Goal: Understand process/instructions: Learn how to perform a task or action

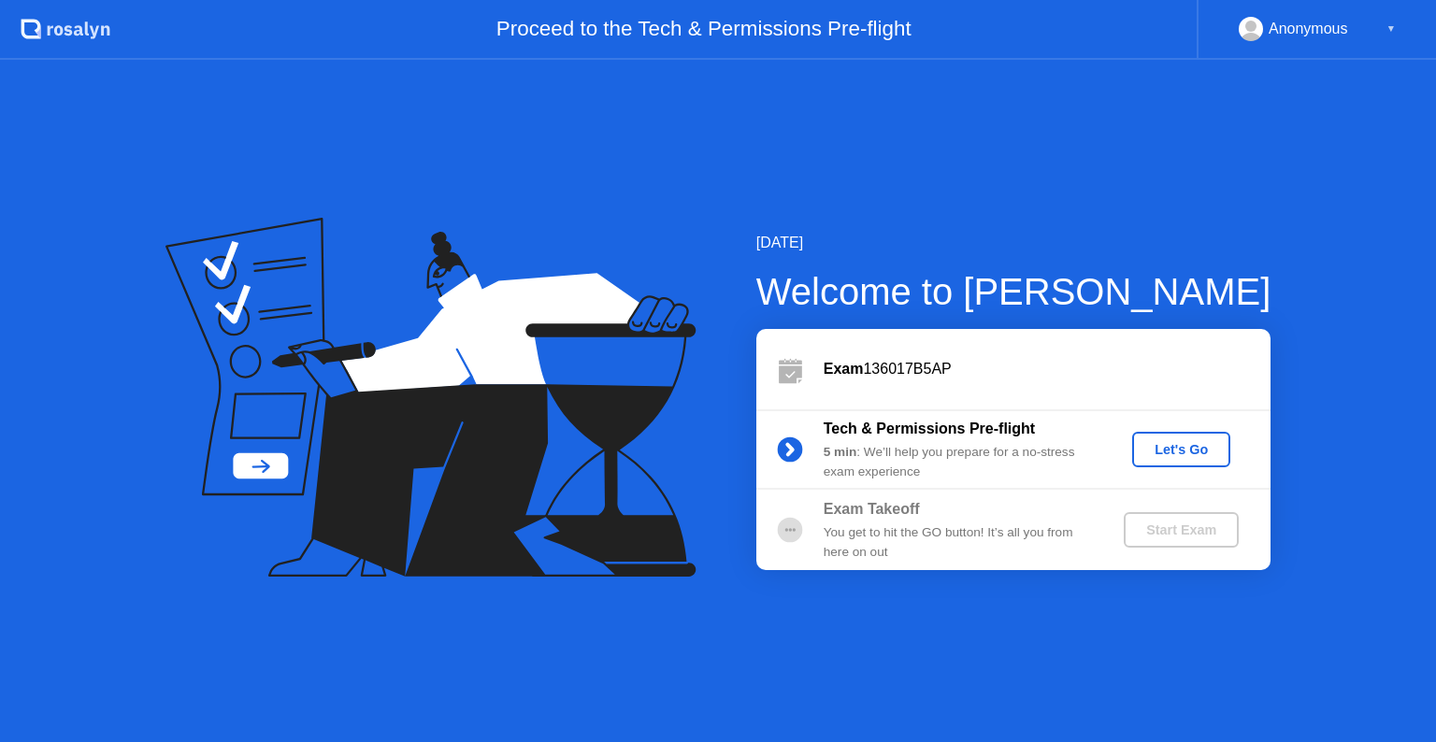
click at [1195, 445] on div "Let's Go" at bounding box center [1181, 449] width 83 height 15
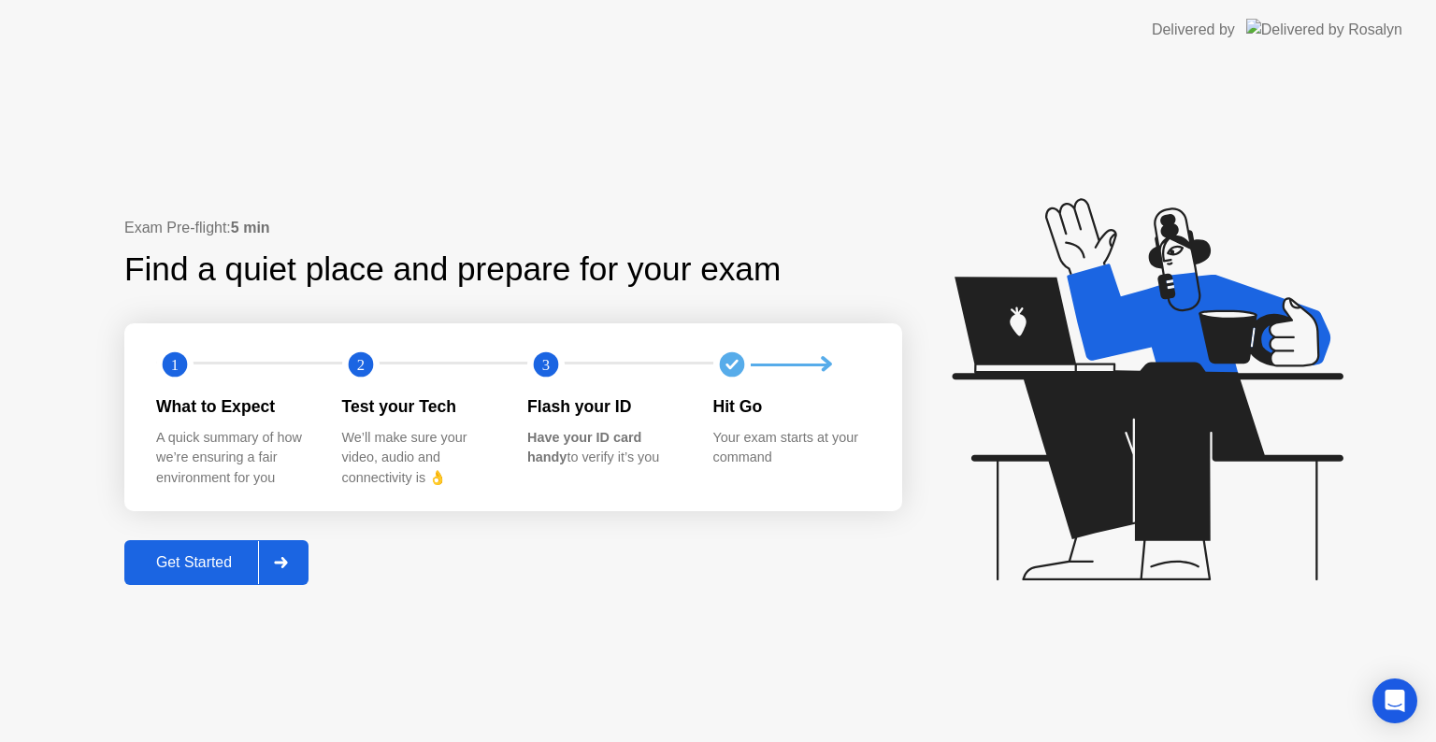
click at [185, 568] on div "Get Started" at bounding box center [194, 562] width 128 height 17
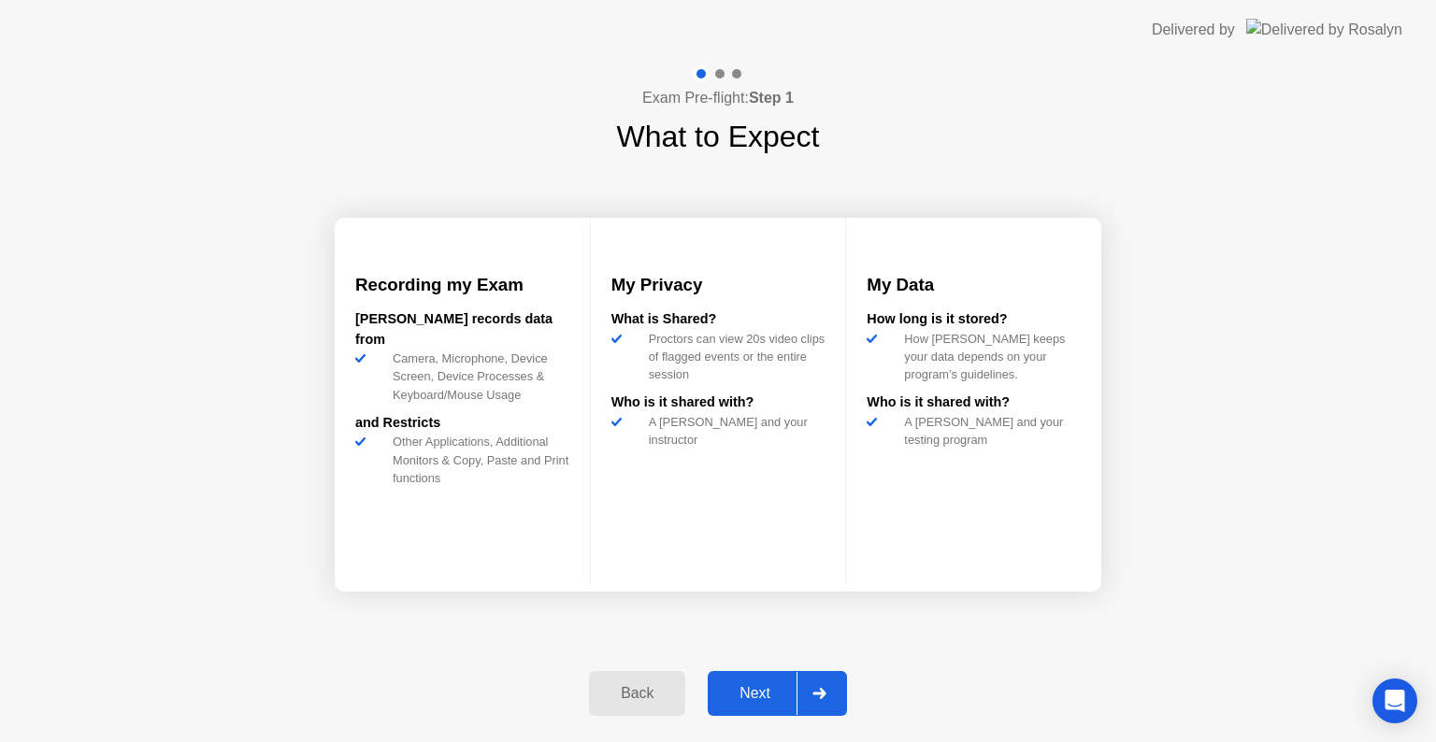
click at [737, 687] on div "Next" at bounding box center [754, 693] width 83 height 17
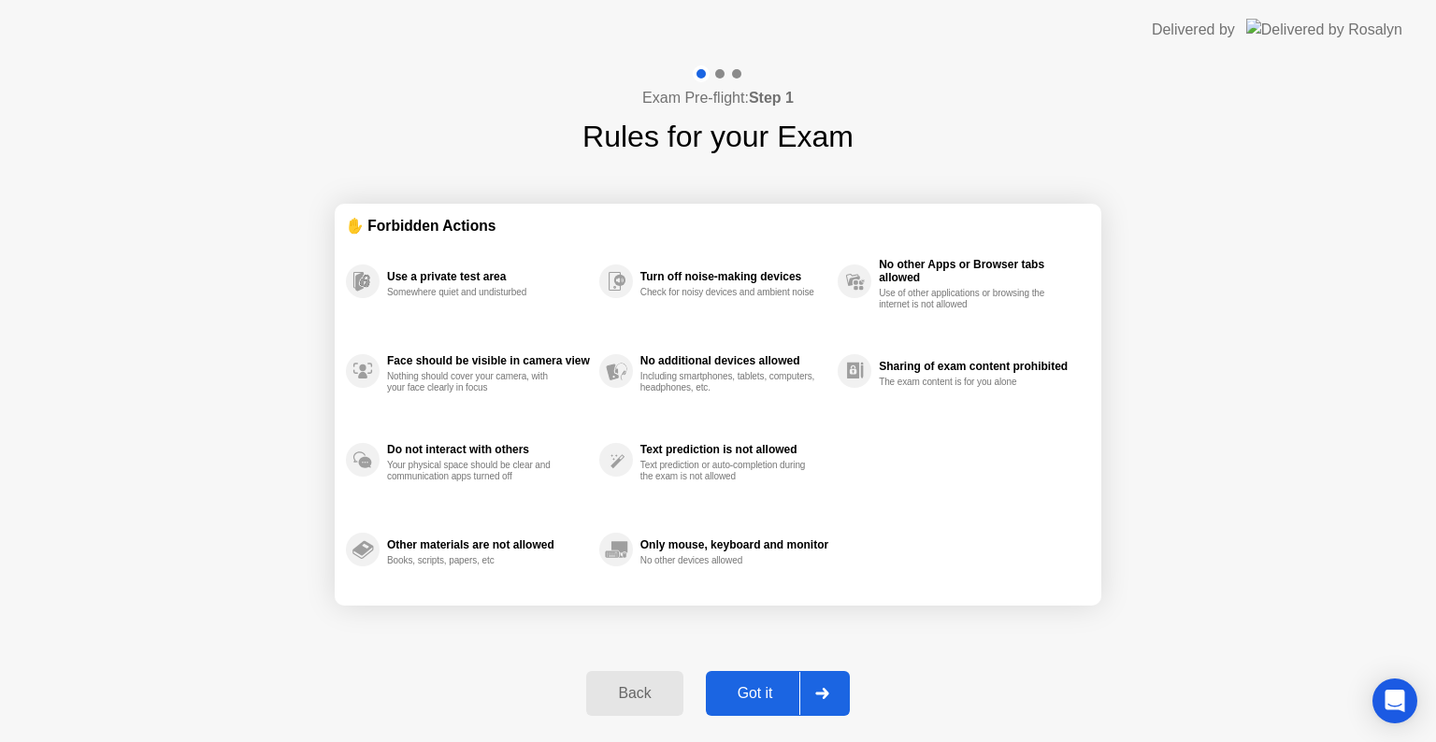
click at [748, 695] on div "Got it" at bounding box center [756, 693] width 88 height 17
select select "**********"
select select "*******"
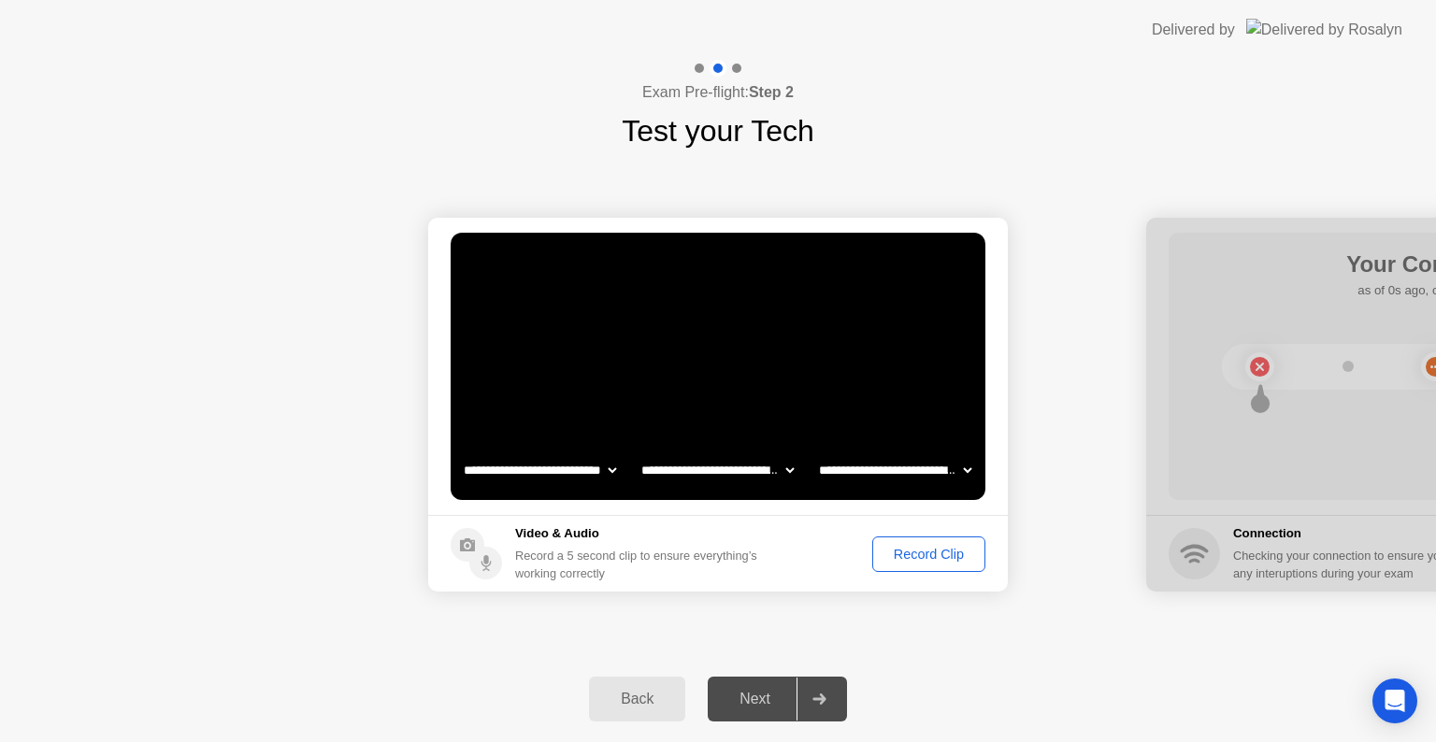
click at [764, 708] on div "Next" at bounding box center [754, 699] width 83 height 17
click at [766, 692] on div "Next" at bounding box center [754, 699] width 83 height 17
drag, startPoint x: 1259, startPoint y: 468, endPoint x: 1096, endPoint y: 512, distance: 168.8
click at [921, 552] on div "Record Clip" at bounding box center [929, 554] width 100 height 15
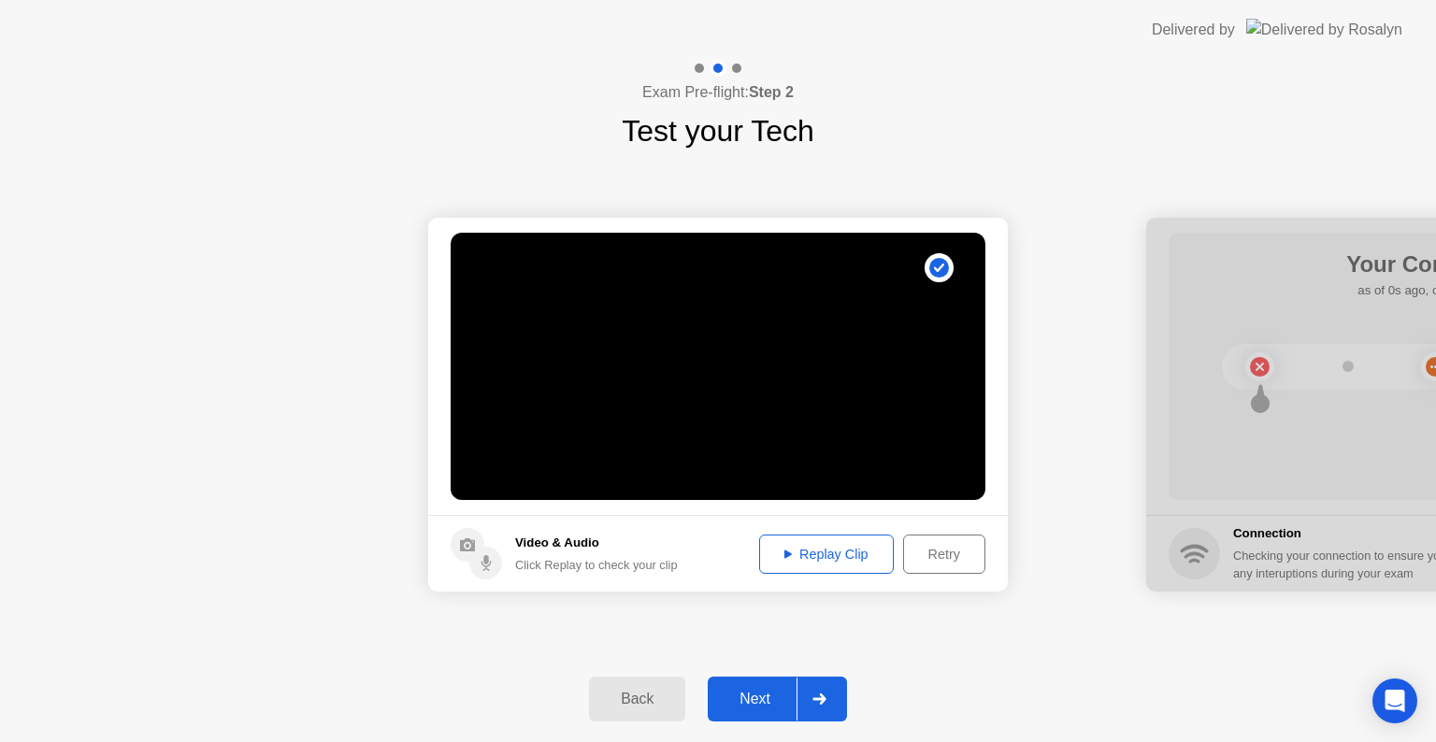
click at [781, 701] on div "Next" at bounding box center [754, 699] width 83 height 17
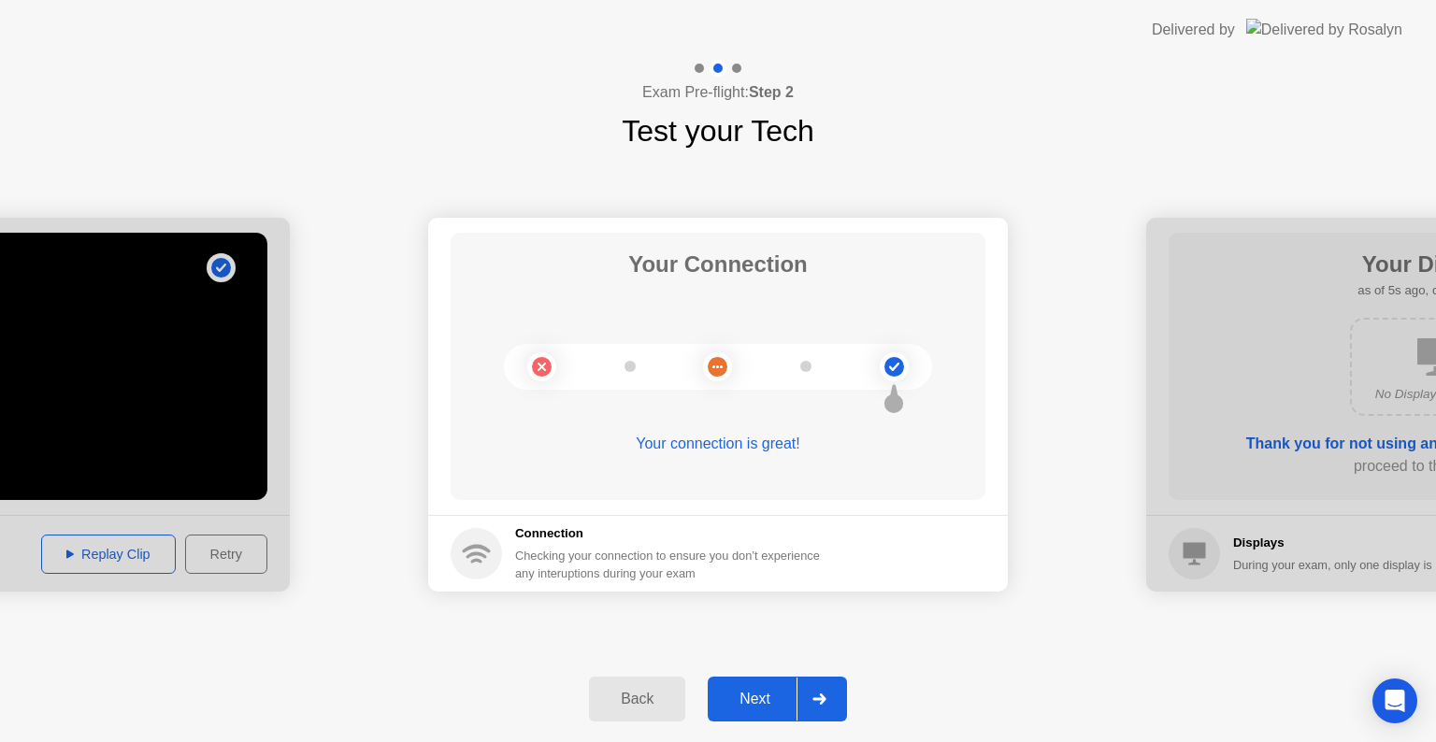
click at [624, 704] on div "Back" at bounding box center [637, 699] width 85 height 17
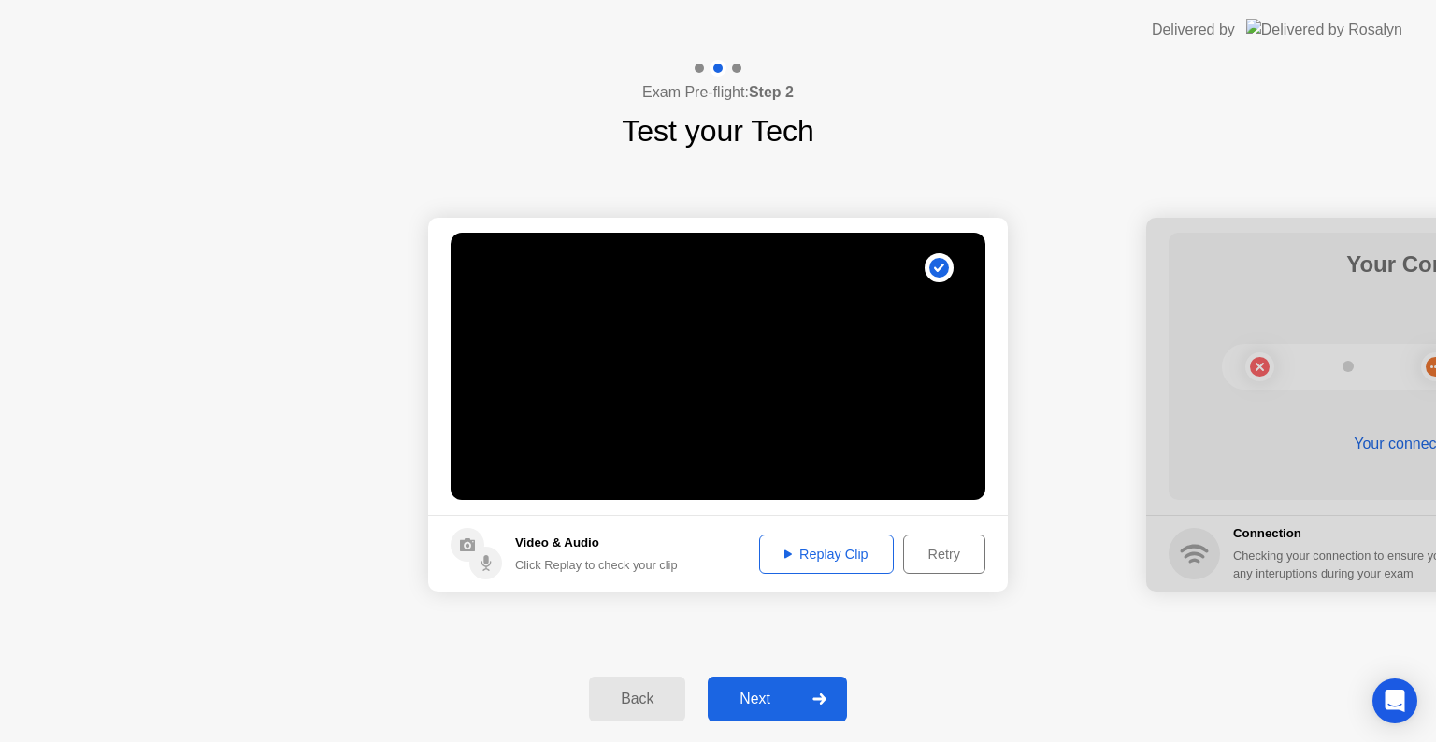
click at [928, 273] on circle at bounding box center [939, 267] width 29 height 29
click at [935, 266] on circle at bounding box center [939, 268] width 20 height 20
click at [938, 552] on div "Retry" at bounding box center [944, 554] width 69 height 15
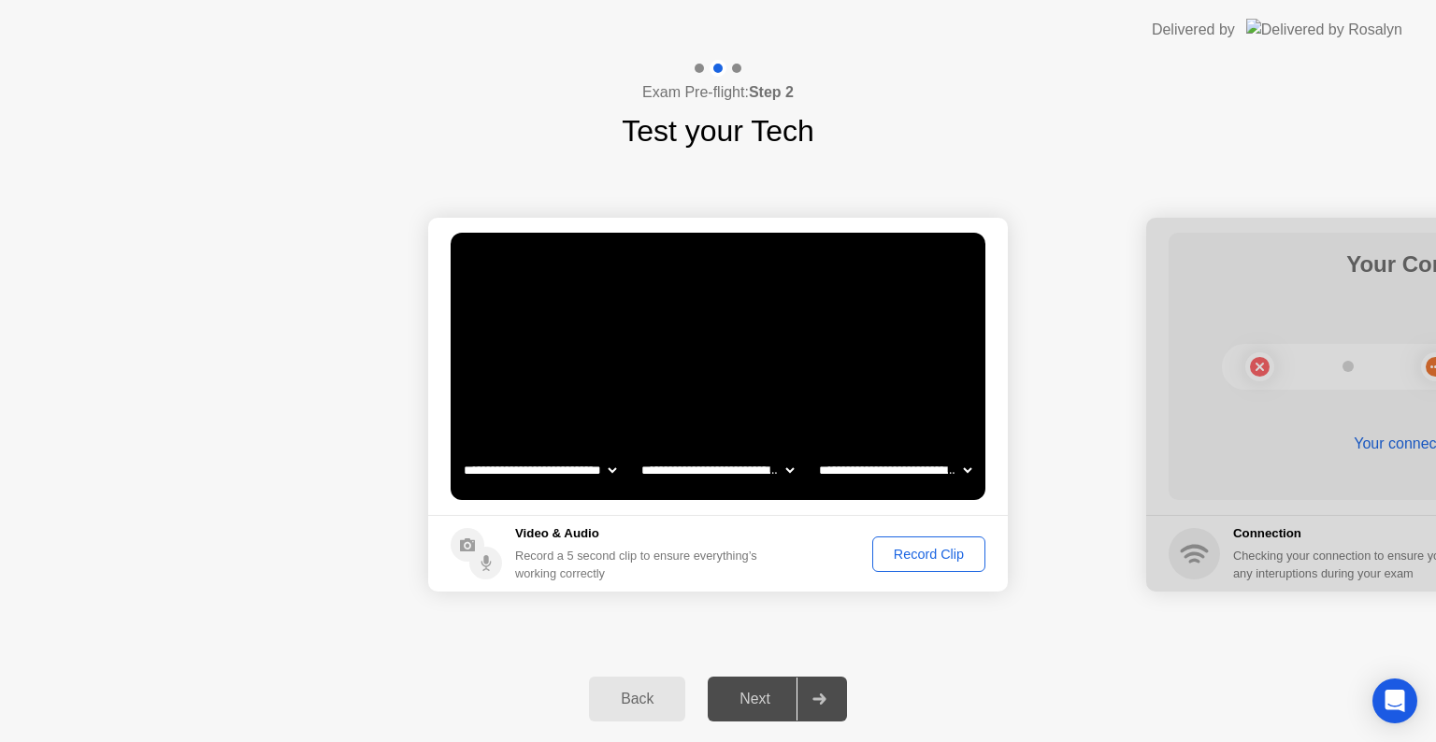
click at [653, 712] on button "Back" at bounding box center [637, 699] width 96 height 45
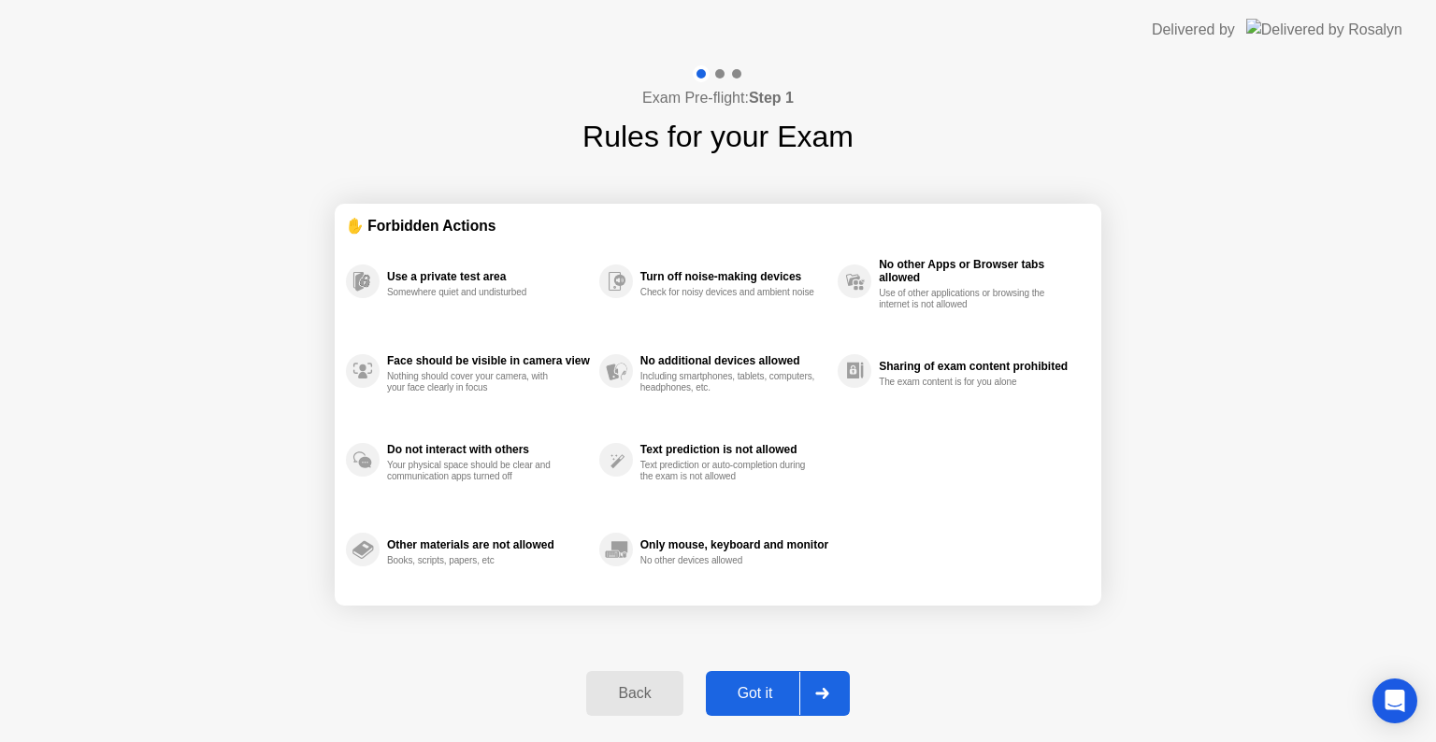
click at [653, 712] on button "Back" at bounding box center [634, 693] width 96 height 45
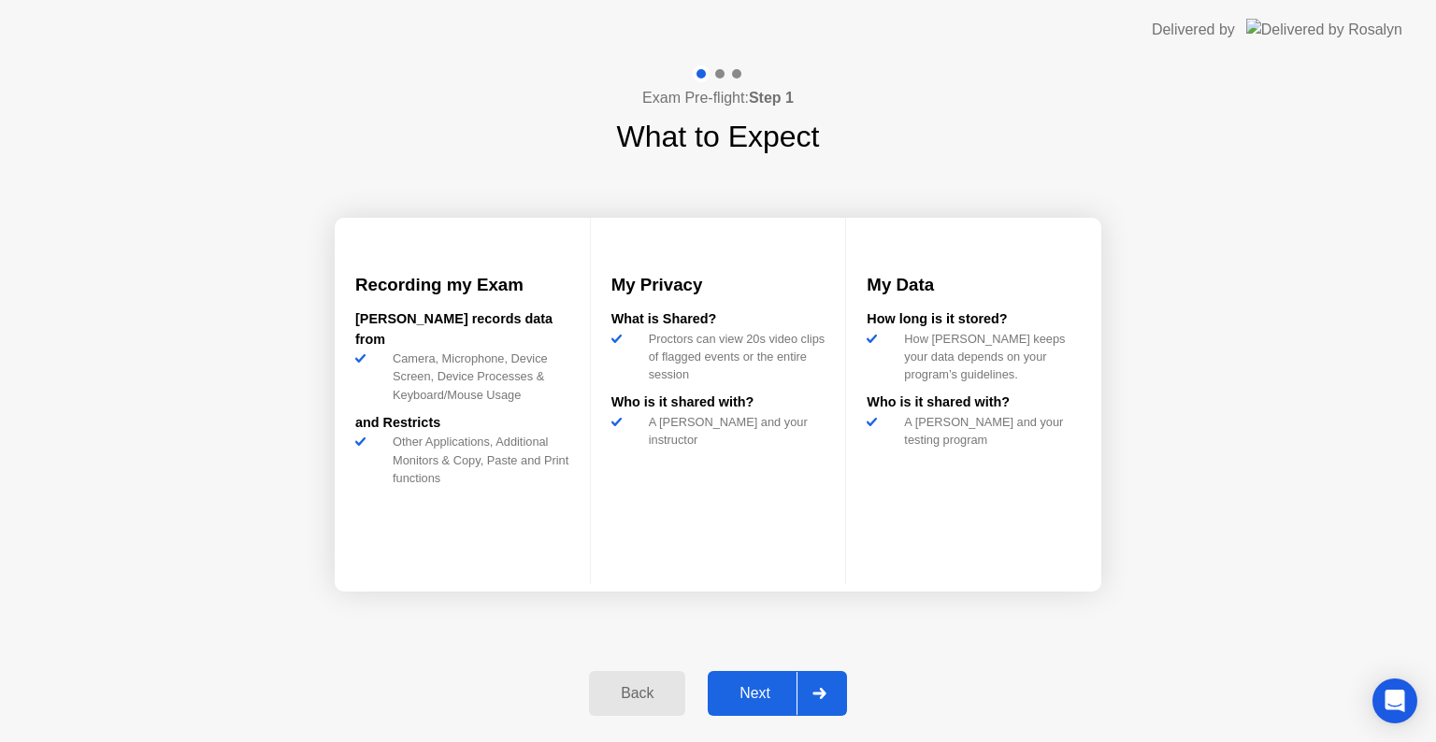
click at [653, 712] on button "Back" at bounding box center [637, 693] width 96 height 45
